Goal: Task Accomplishment & Management: Complete application form

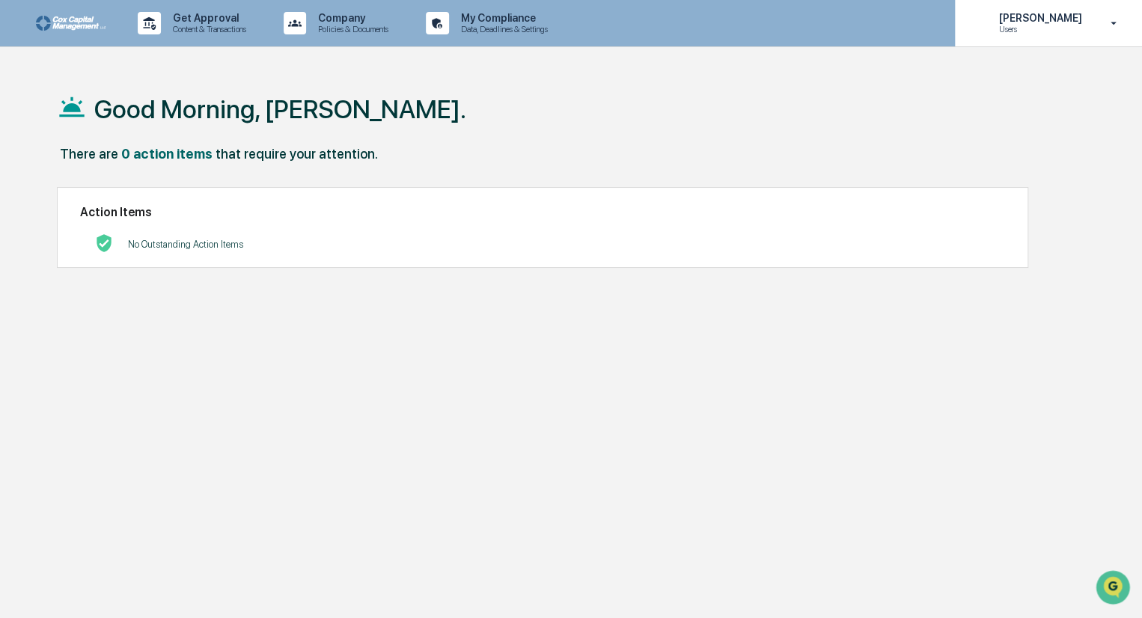
click at [1115, 21] on icon at bounding box center [1114, 23] width 26 height 14
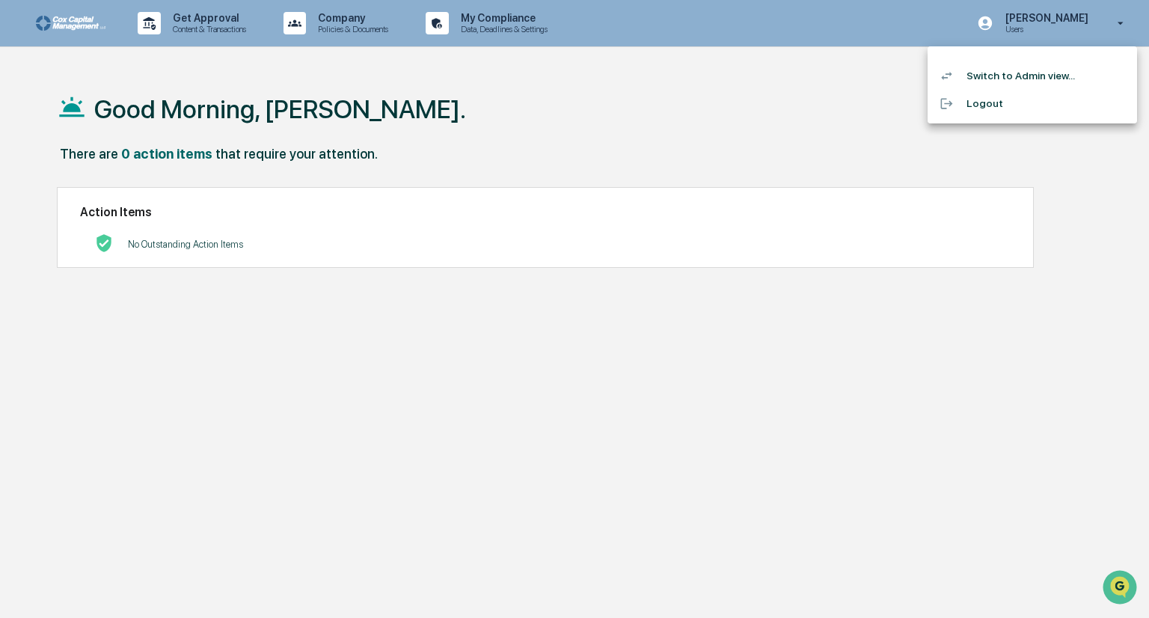
click at [1020, 76] on li "Switch to Admin view..." at bounding box center [1032, 76] width 209 height 28
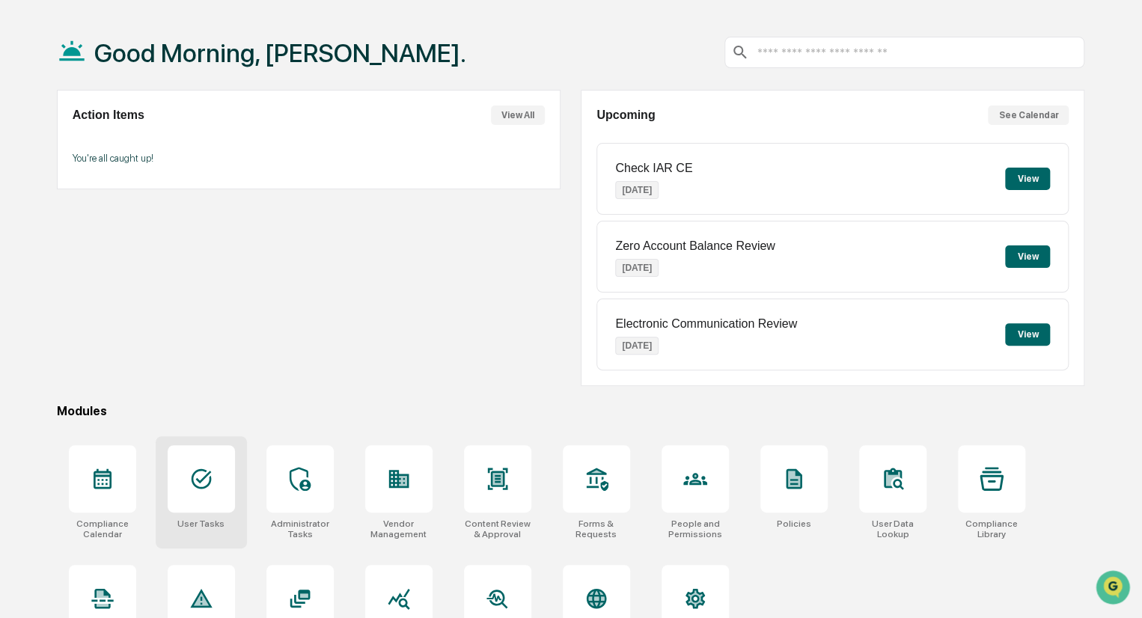
scroll to position [105, 0]
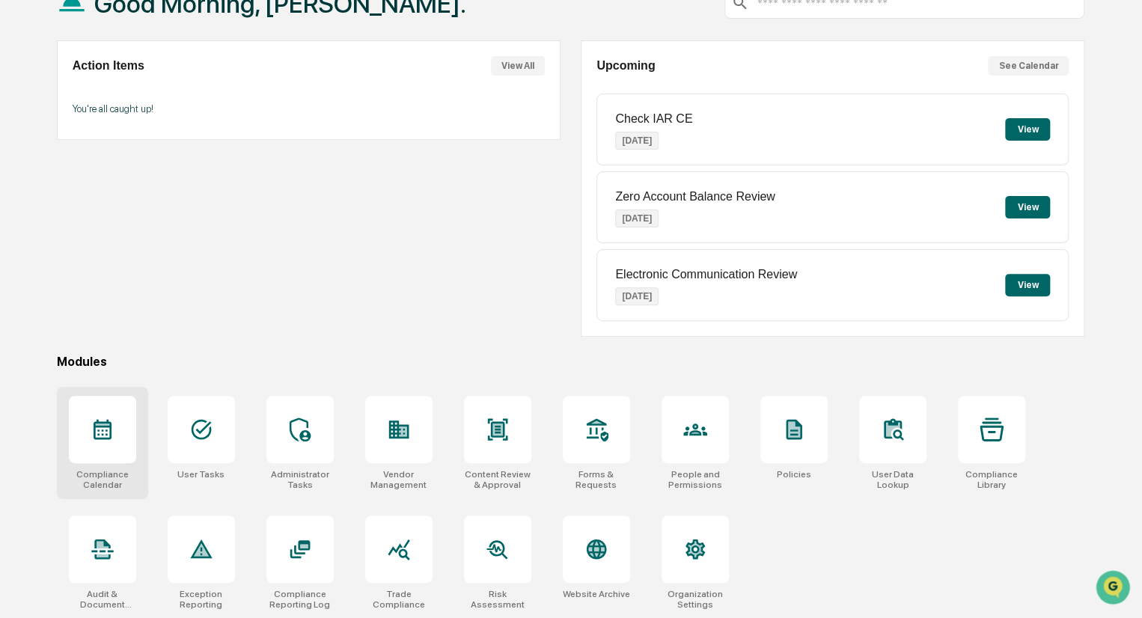
click at [94, 441] on div at bounding box center [102, 429] width 67 height 67
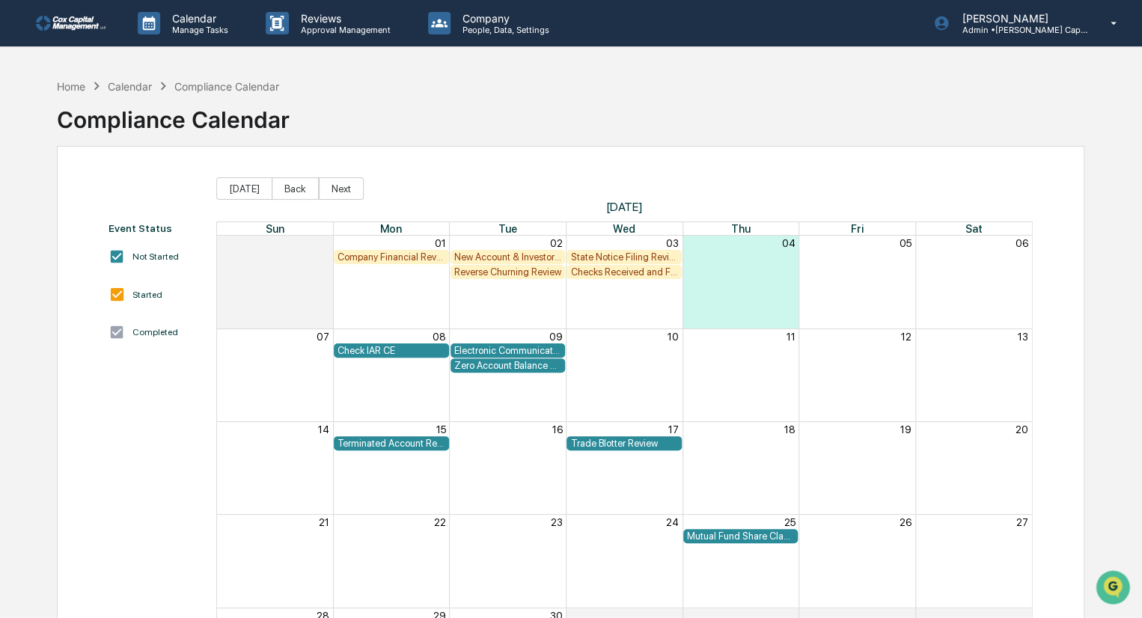
click at [611, 270] on div "Checks Received and Forwarded Log" at bounding box center [624, 271] width 108 height 11
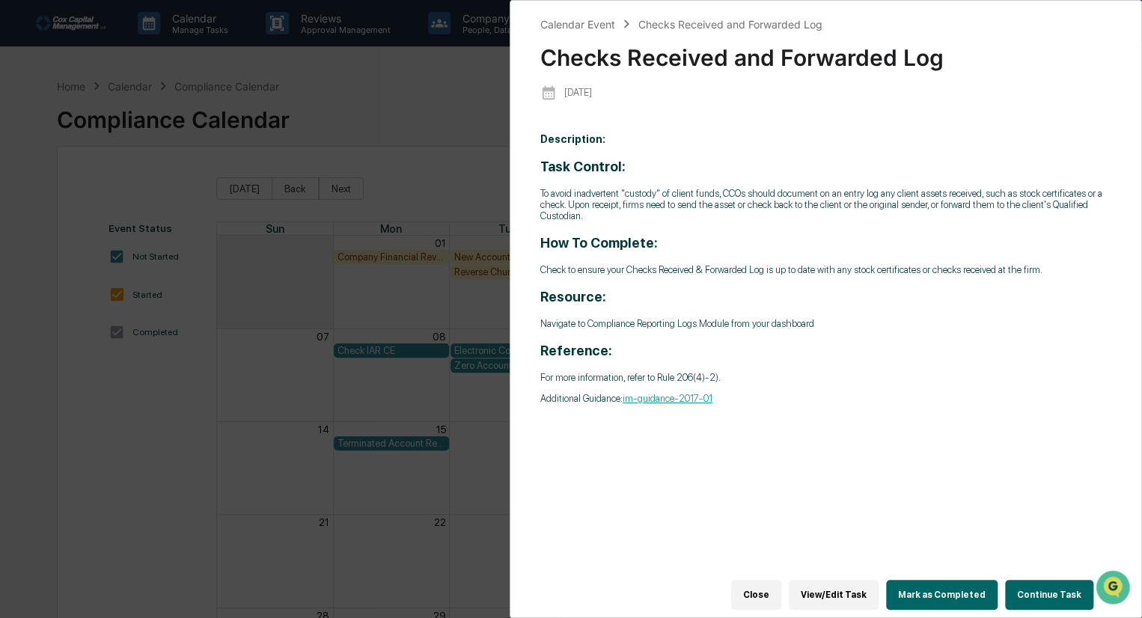
click at [1046, 588] on button "Continue Task" at bounding box center [1049, 595] width 88 height 30
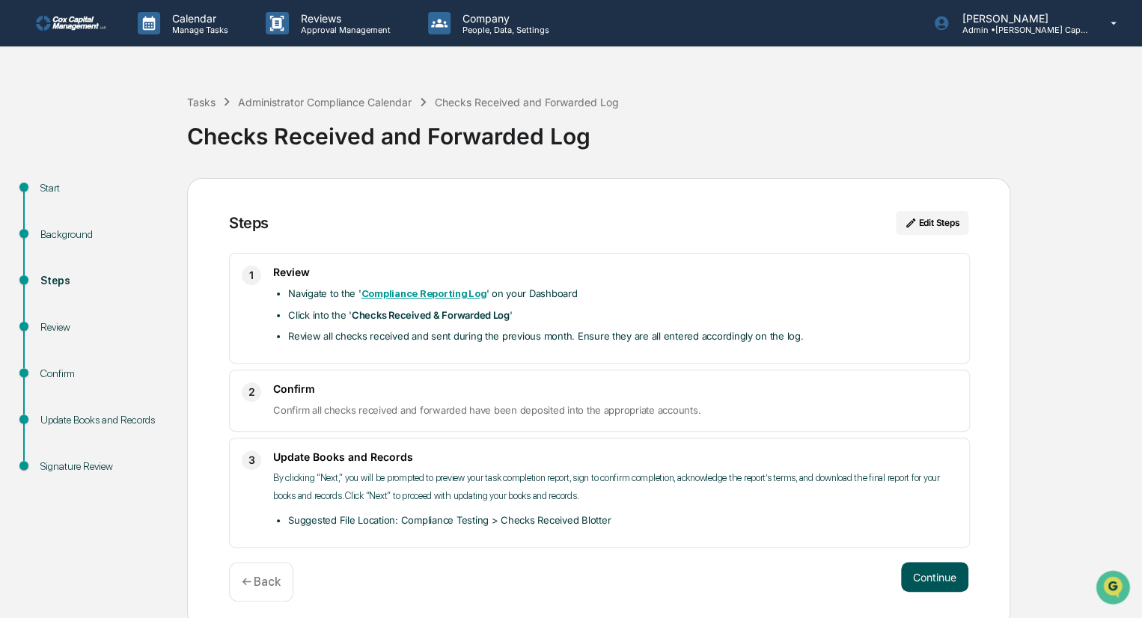
click at [937, 579] on button "Continue" at bounding box center [934, 577] width 67 height 30
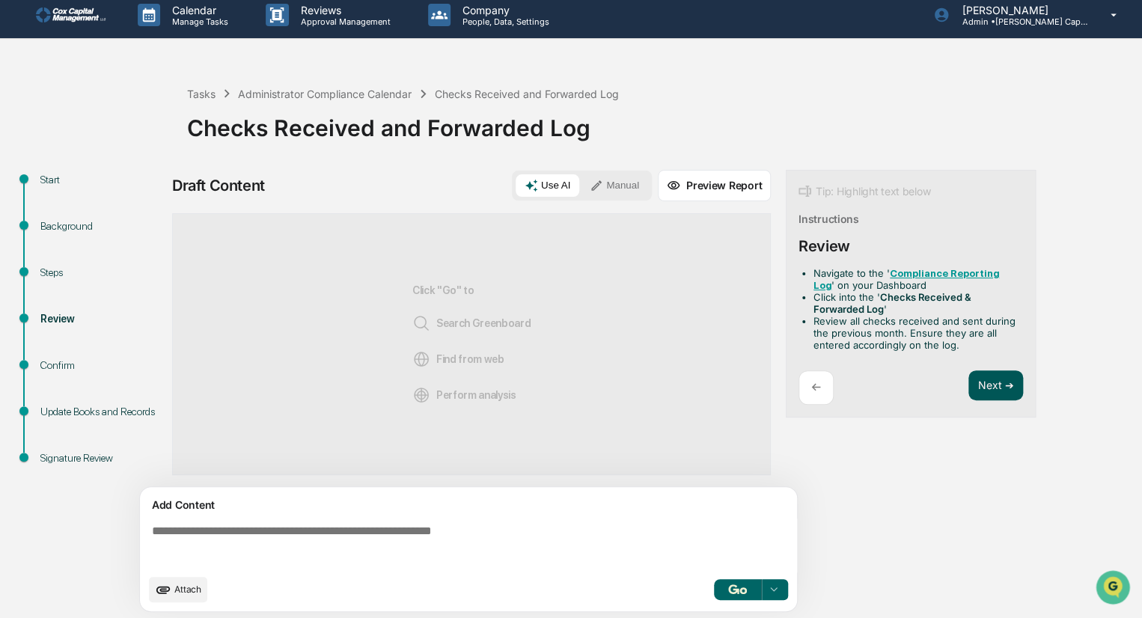
scroll to position [10, 0]
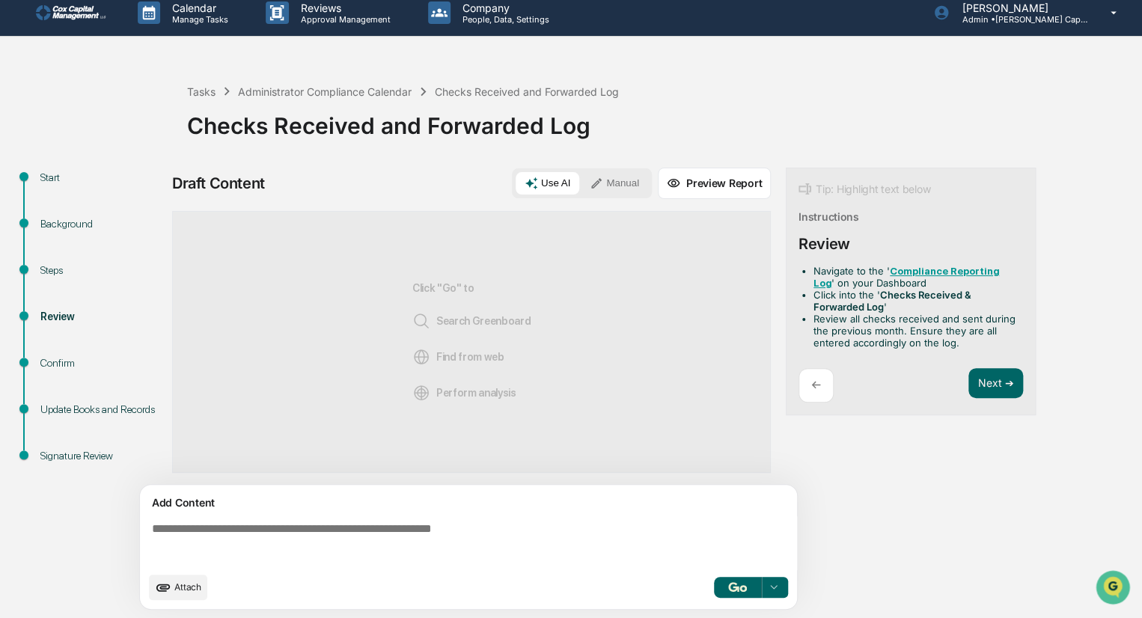
click at [174, 527] on textarea at bounding box center [471, 543] width 651 height 54
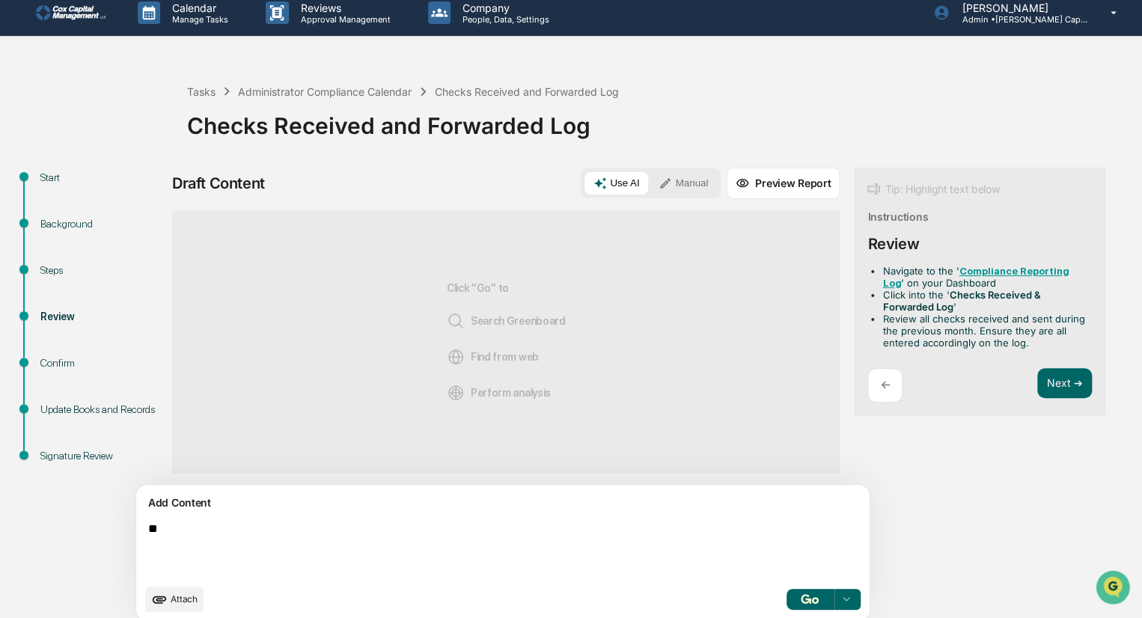
type textarea "*"
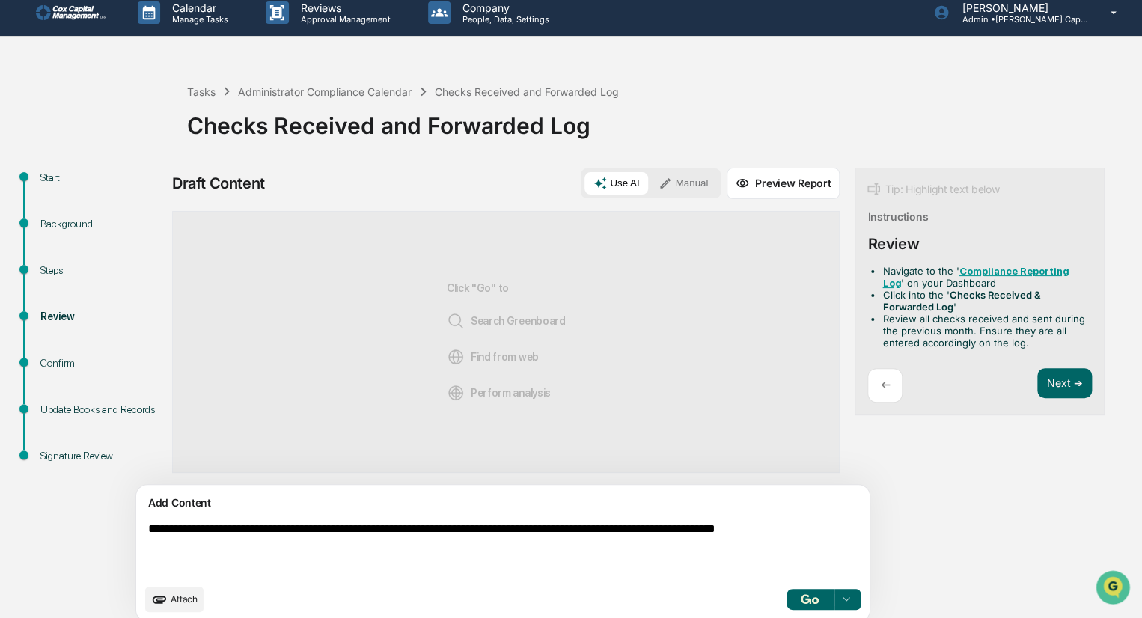
scroll to position [22, 0]
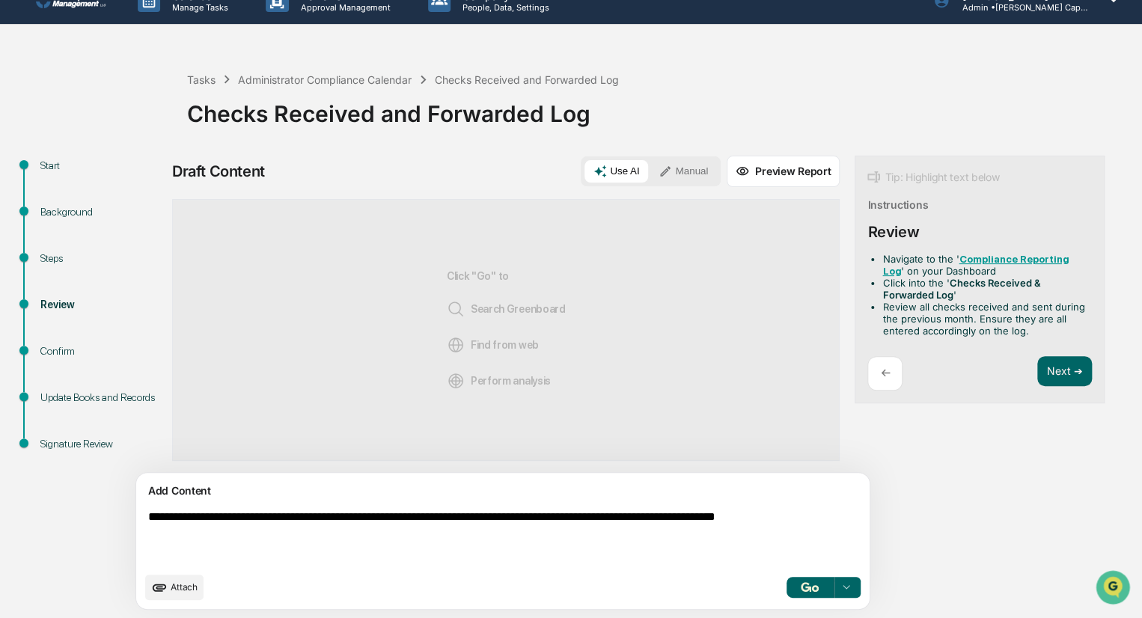
type textarea "**********"
click at [786, 590] on button "button" at bounding box center [810, 587] width 48 height 21
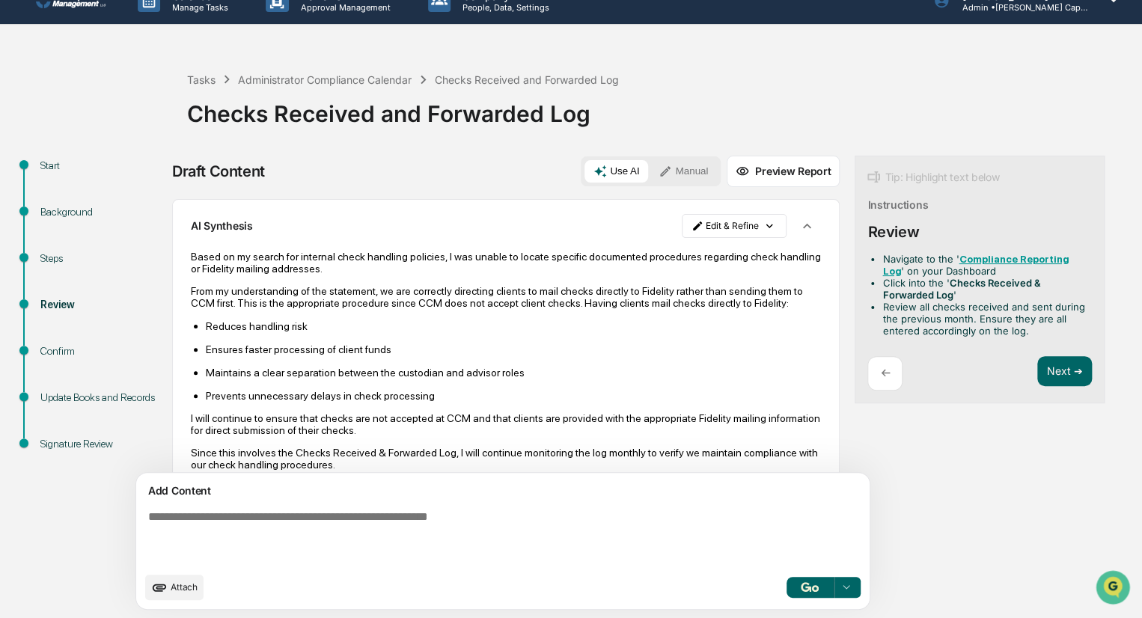
scroll to position [104, 0]
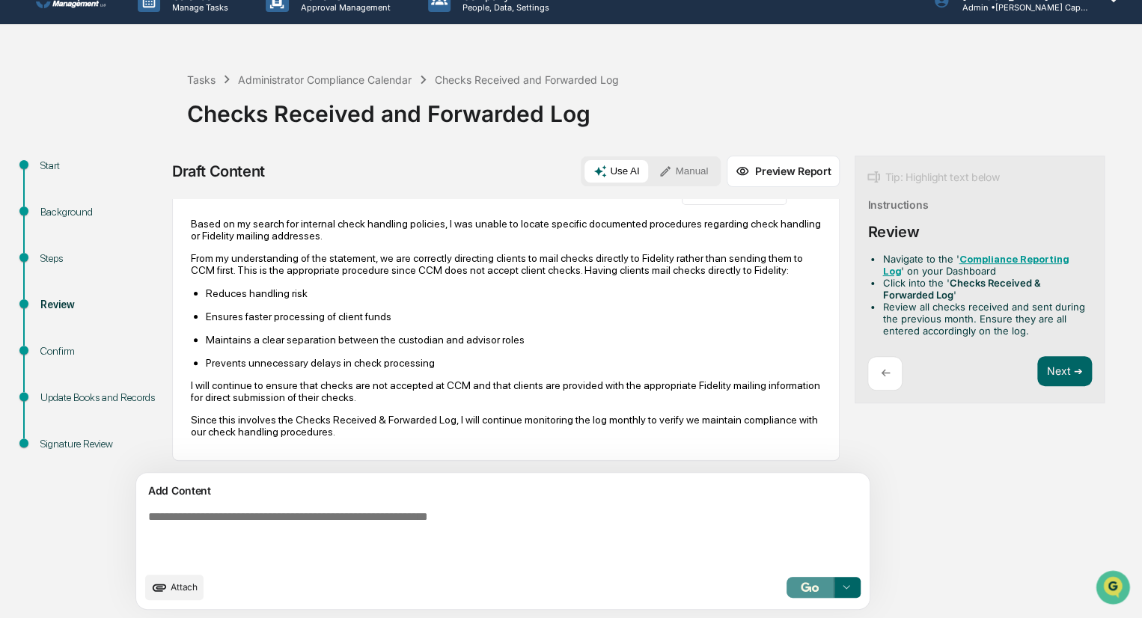
click at [801, 584] on img "button" at bounding box center [810, 587] width 18 height 10
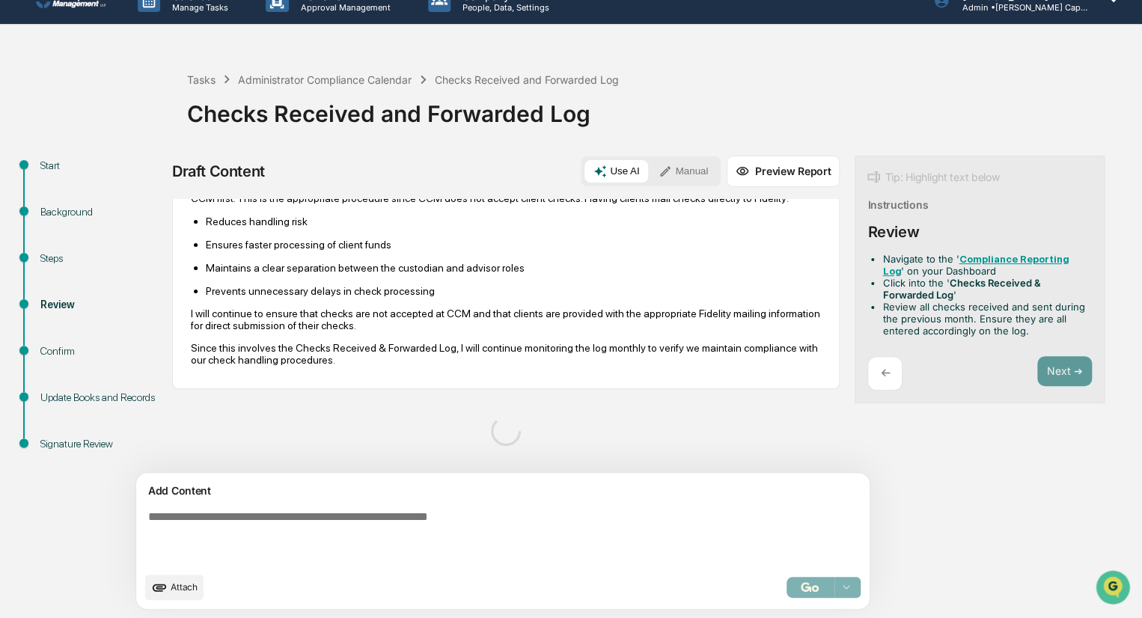
scroll to position [156, 0]
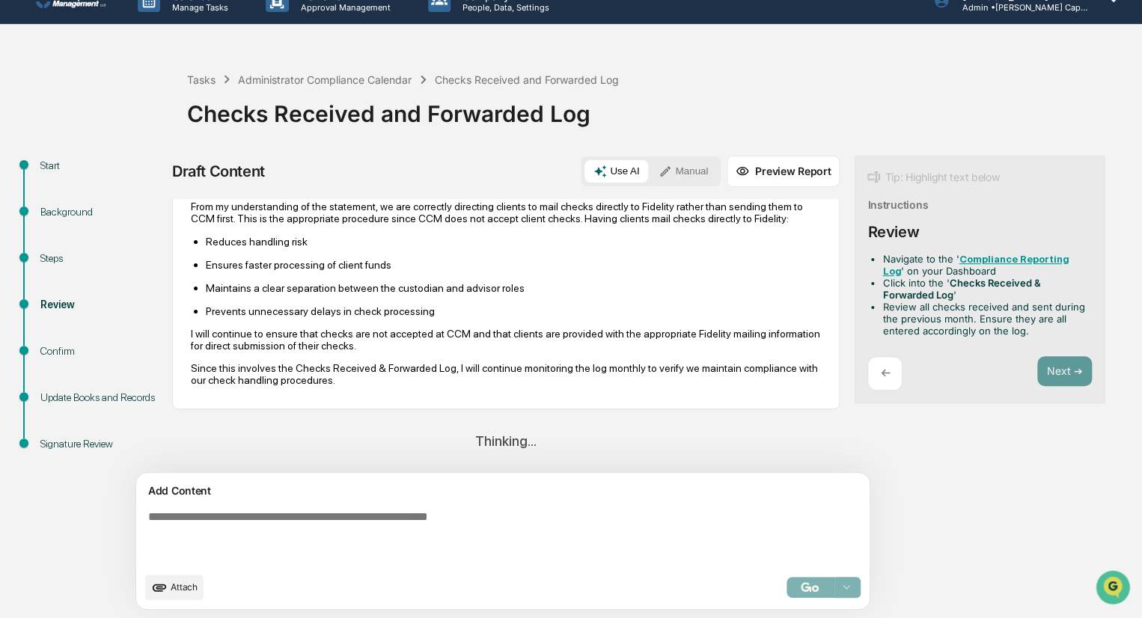
click at [886, 512] on div "Draft Content Use AI Manual Preview Report Sources CCM does not accept checks f…" at bounding box center [591, 387] width 838 height 463
click at [459, 432] on div "Thinking..." at bounding box center [505, 441] width 667 height 40
click at [563, 424] on div "Retrieving check handling policies a" at bounding box center [505, 441] width 667 height 40
click at [880, 372] on p "←" at bounding box center [885, 373] width 10 height 14
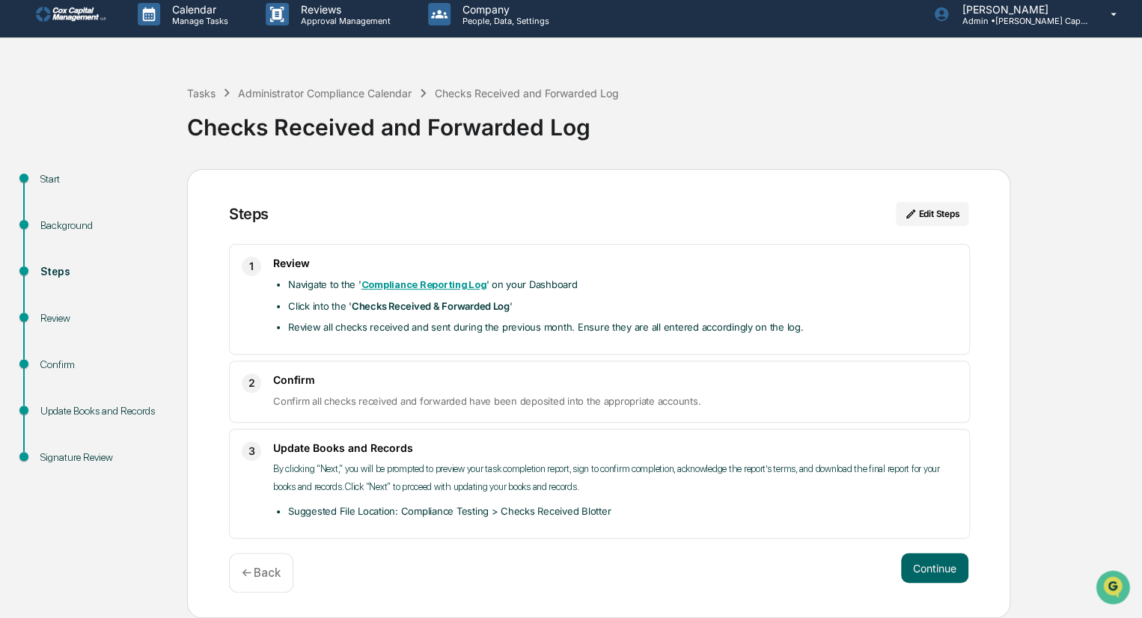
scroll to position [7, 0]
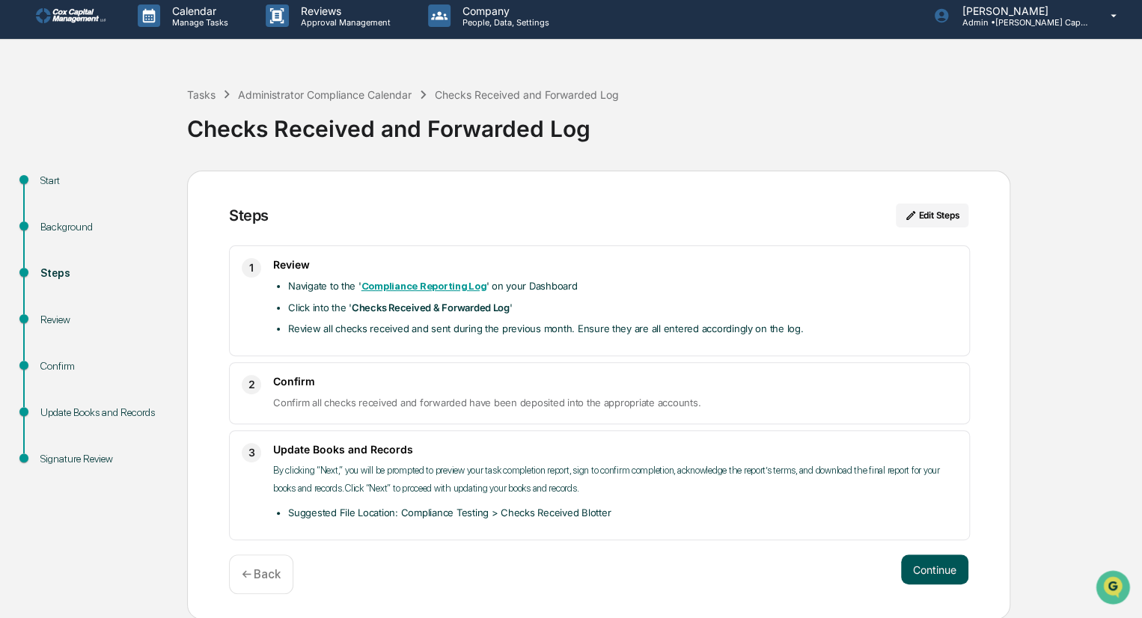
click at [937, 556] on button "Continue" at bounding box center [934, 569] width 67 height 30
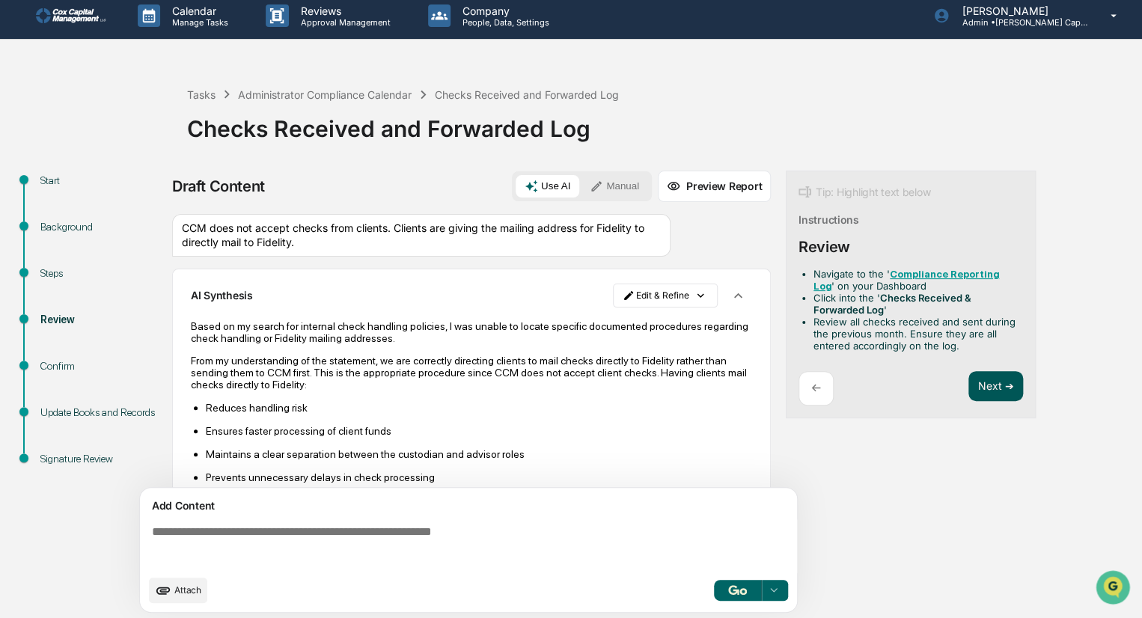
click at [1000, 385] on button "Next ➔" at bounding box center [995, 386] width 55 height 31
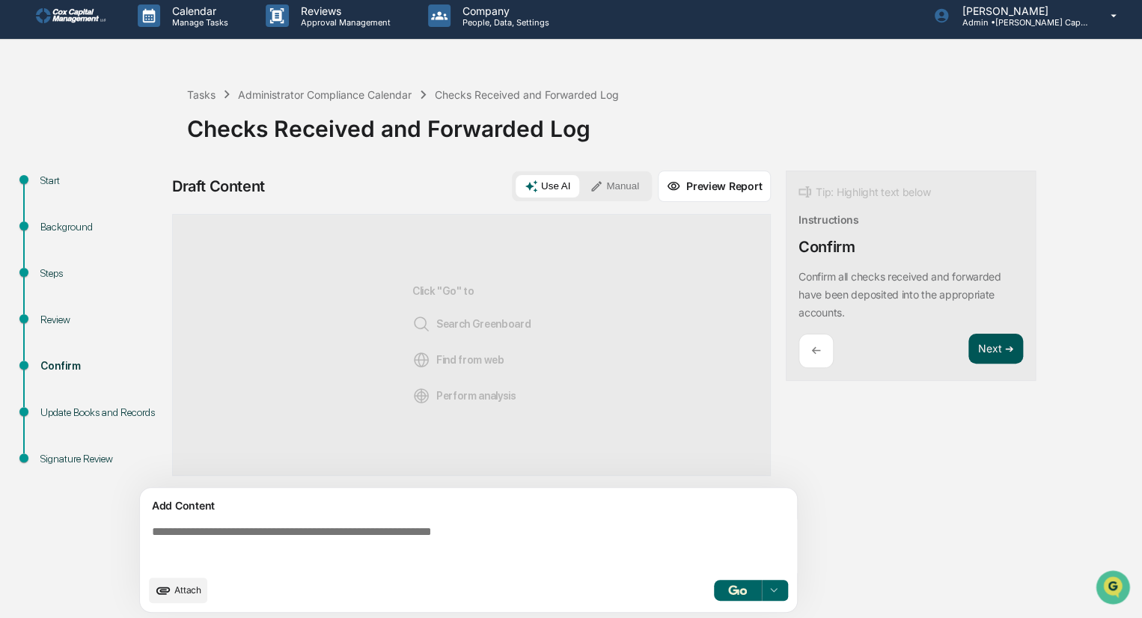
click at [1003, 346] on button "Next ➔" at bounding box center [995, 349] width 55 height 31
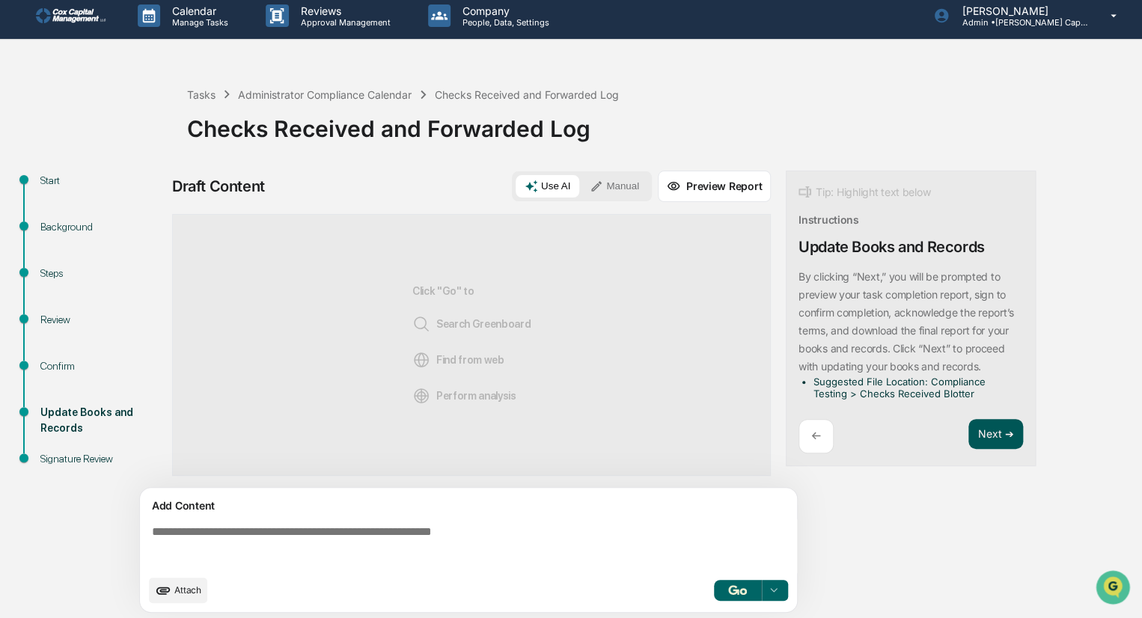
click at [987, 423] on button "Next ➔" at bounding box center [995, 434] width 55 height 31
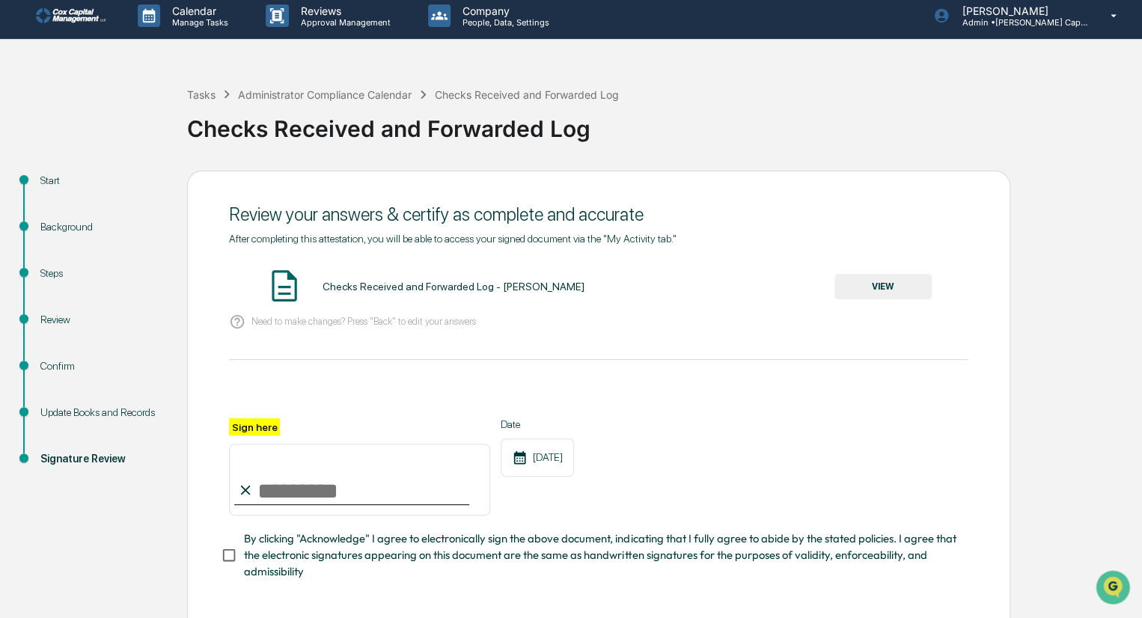
click at [887, 285] on button "VIEW" at bounding box center [882, 286] width 97 height 25
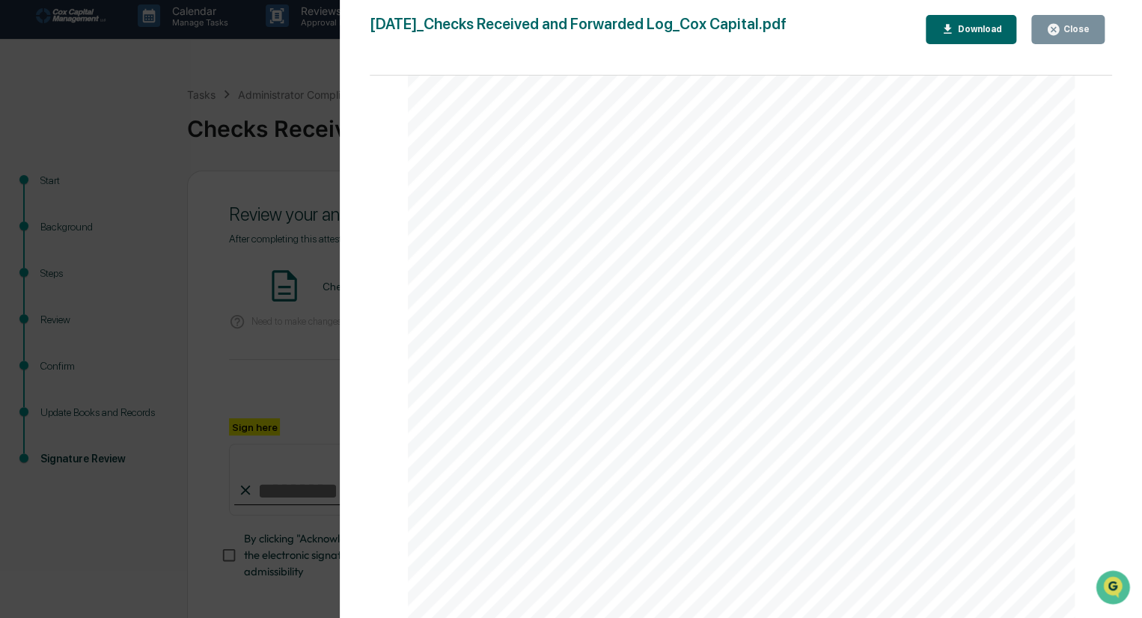
scroll to position [0, 0]
click at [1057, 25] on icon "button" at bounding box center [1052, 29] width 11 height 11
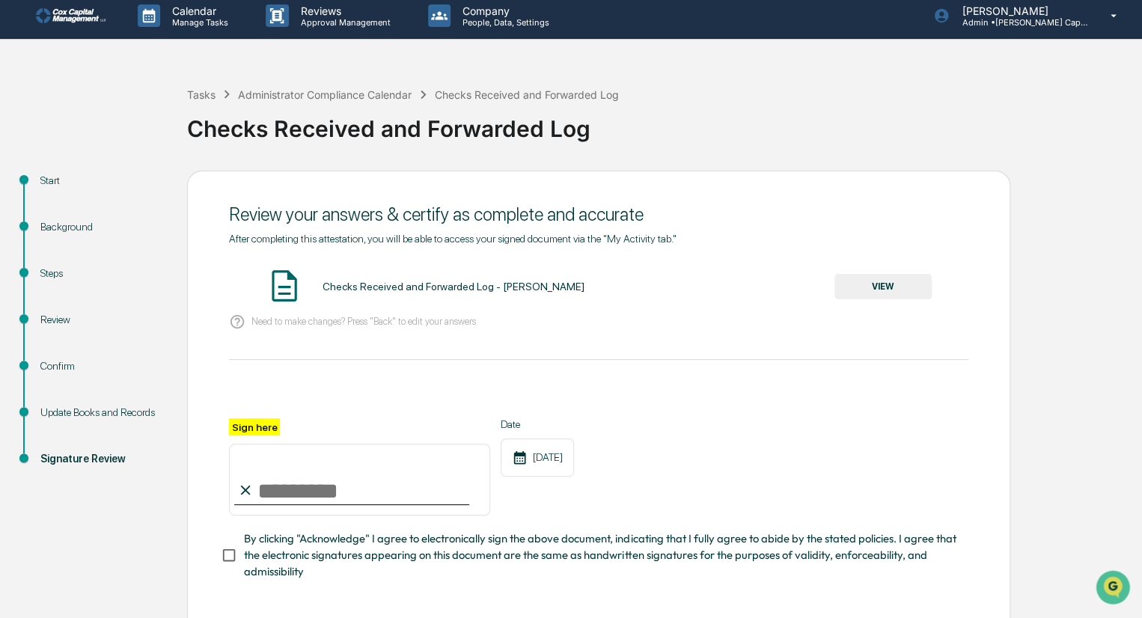
click at [314, 497] on input "Sign here" at bounding box center [359, 480] width 261 height 72
type input "********"
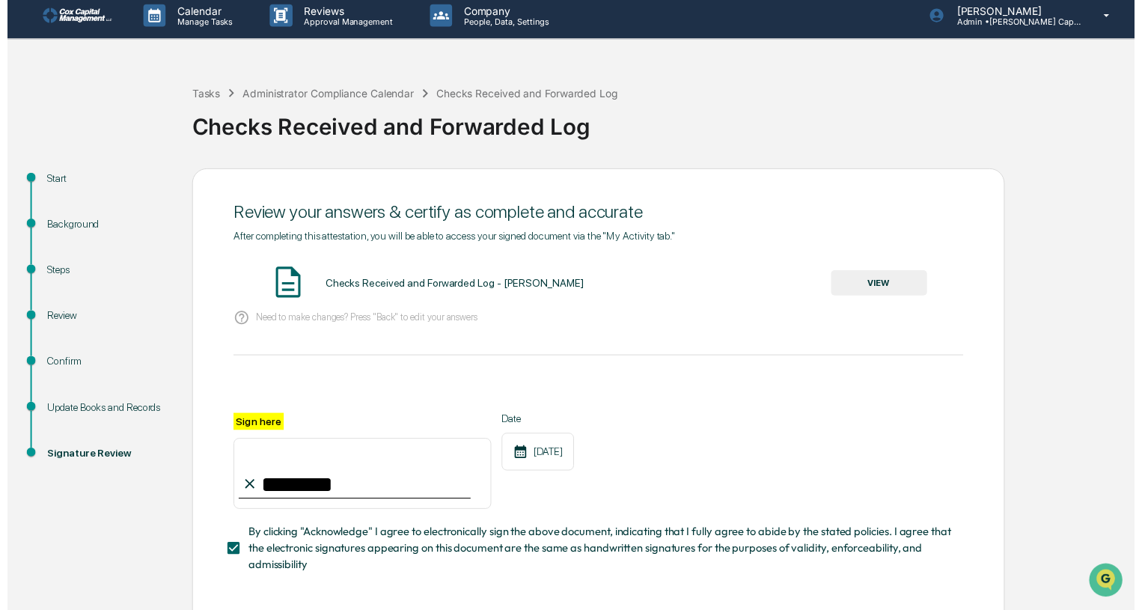
scroll to position [78, 0]
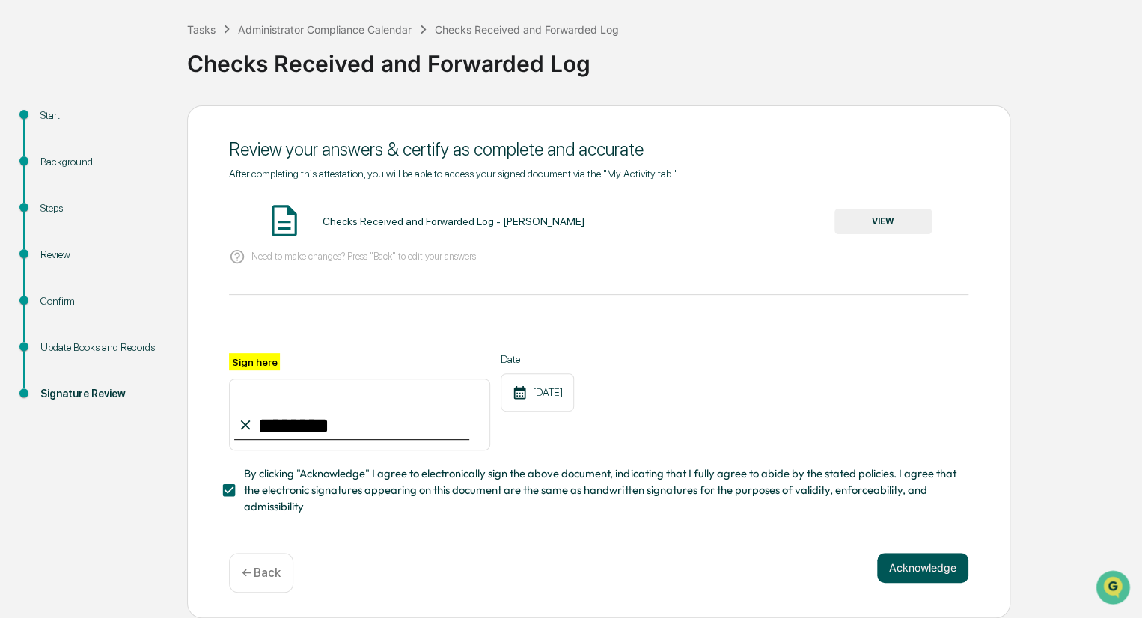
click at [926, 570] on button "Acknowledge" at bounding box center [922, 568] width 91 height 30
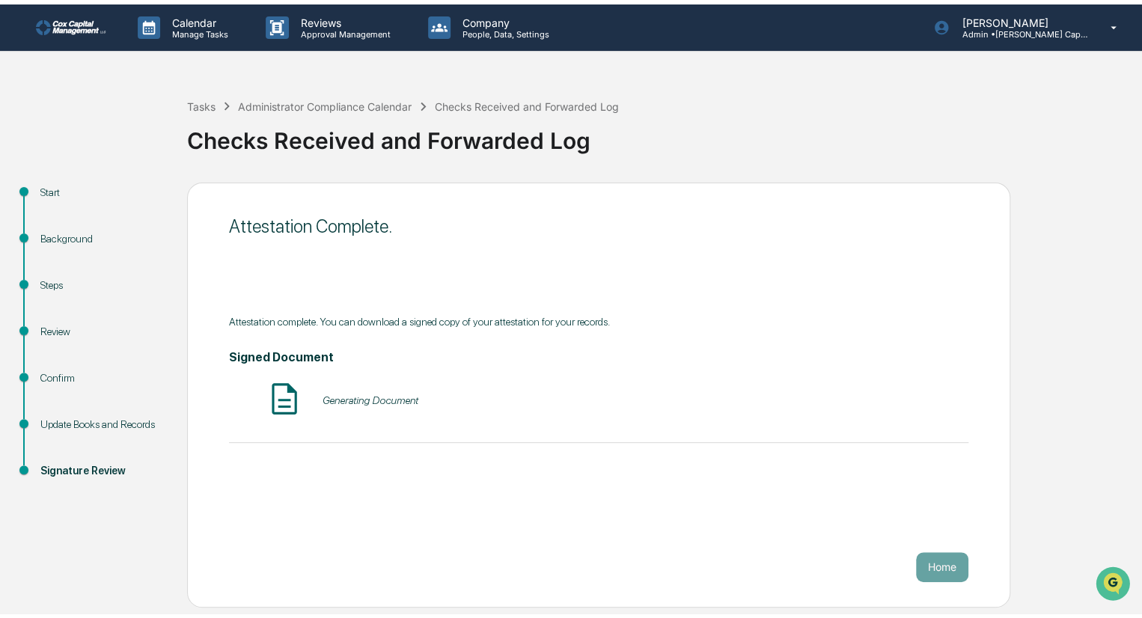
scroll to position [0, 0]
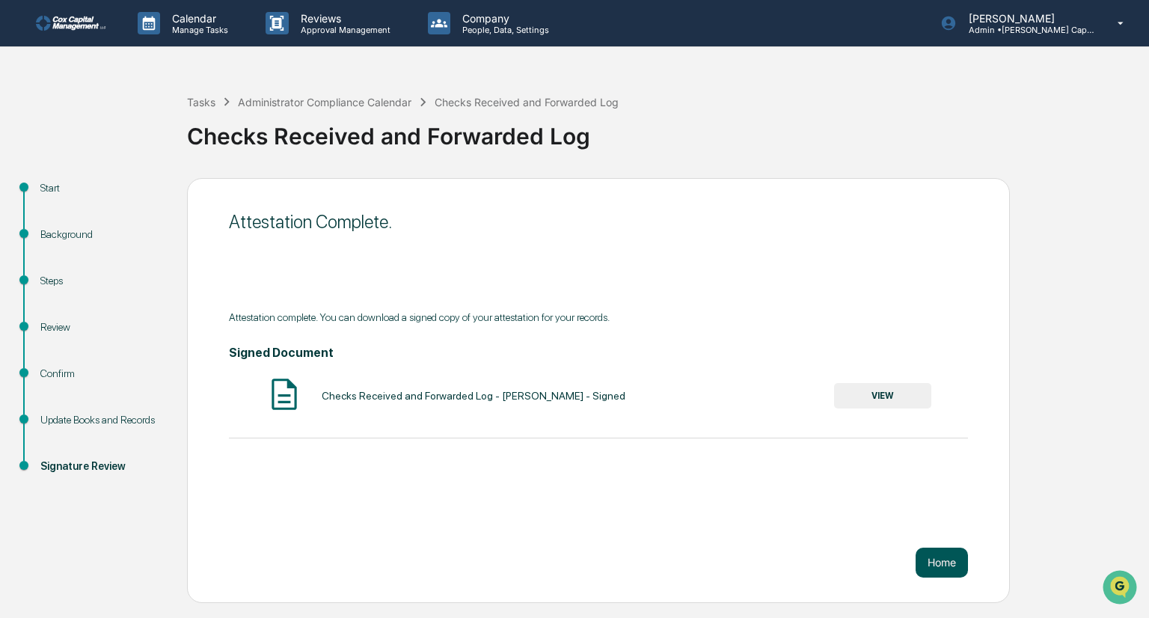
click at [941, 566] on button "Home" at bounding box center [942, 563] width 52 height 30
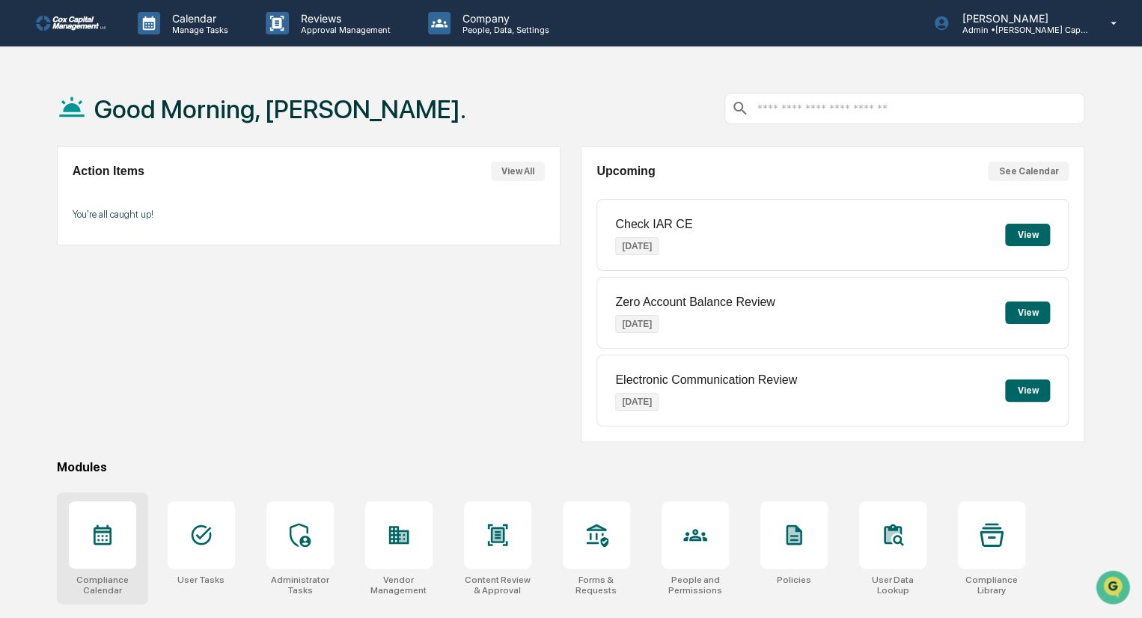
click at [67, 549] on div "Compliance Calendar" at bounding box center [102, 548] width 91 height 112
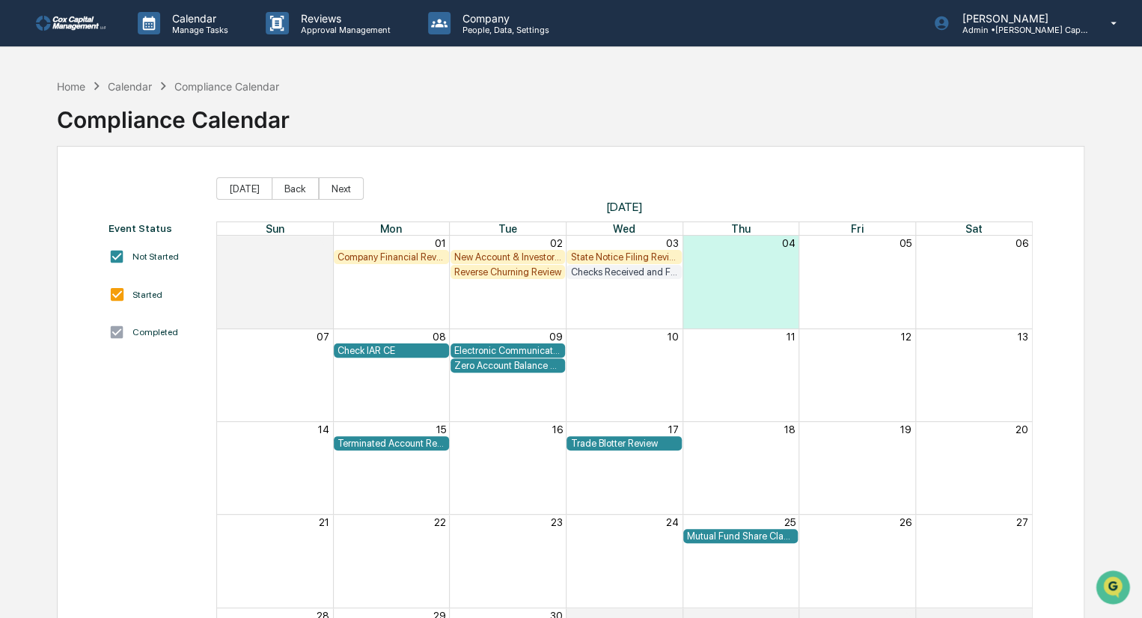
click at [628, 256] on div "State Notice Filing Review" at bounding box center [624, 256] width 108 height 11
